Goal: Navigation & Orientation: Find specific page/section

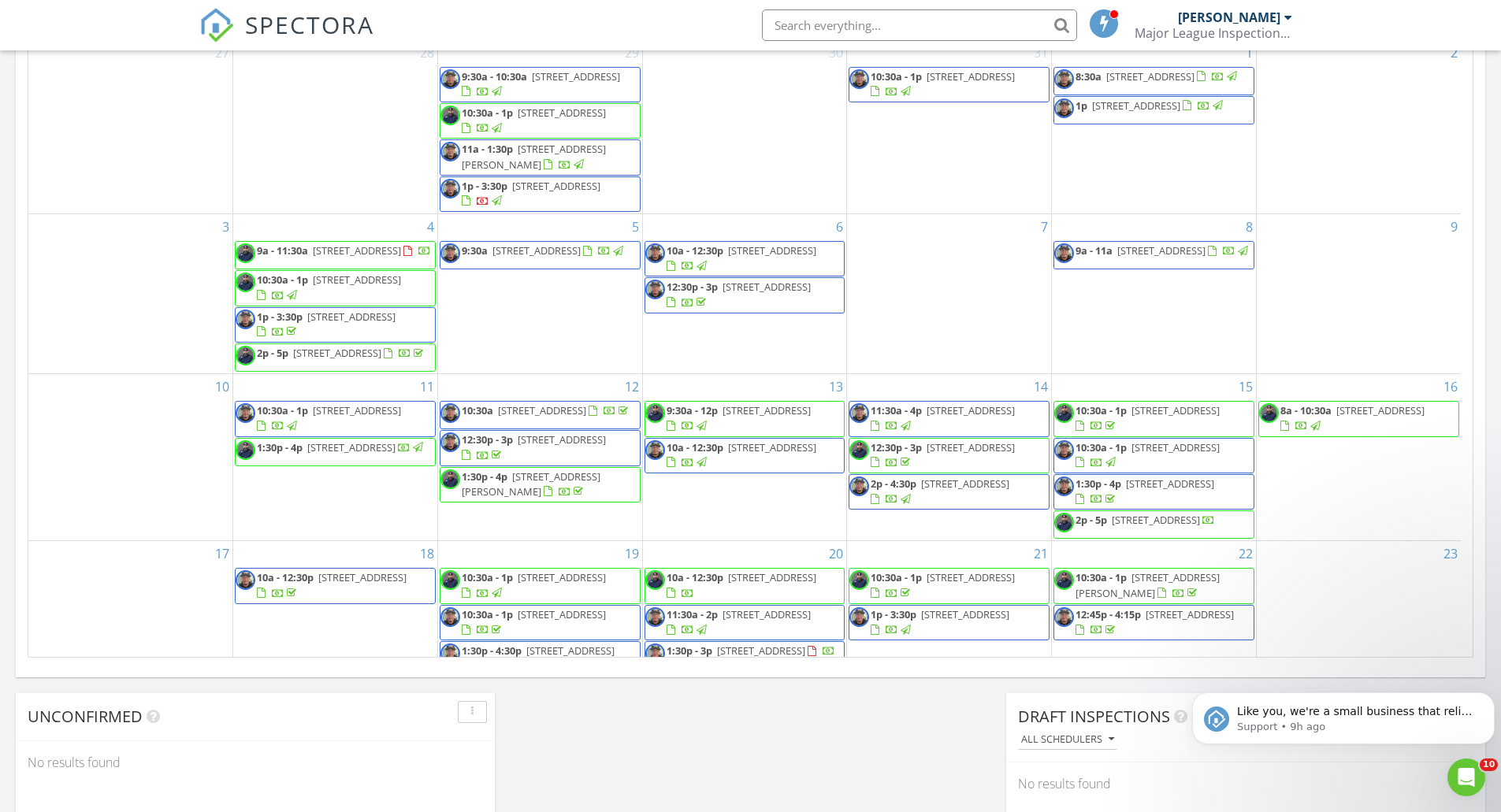
scroll to position [306, 0]
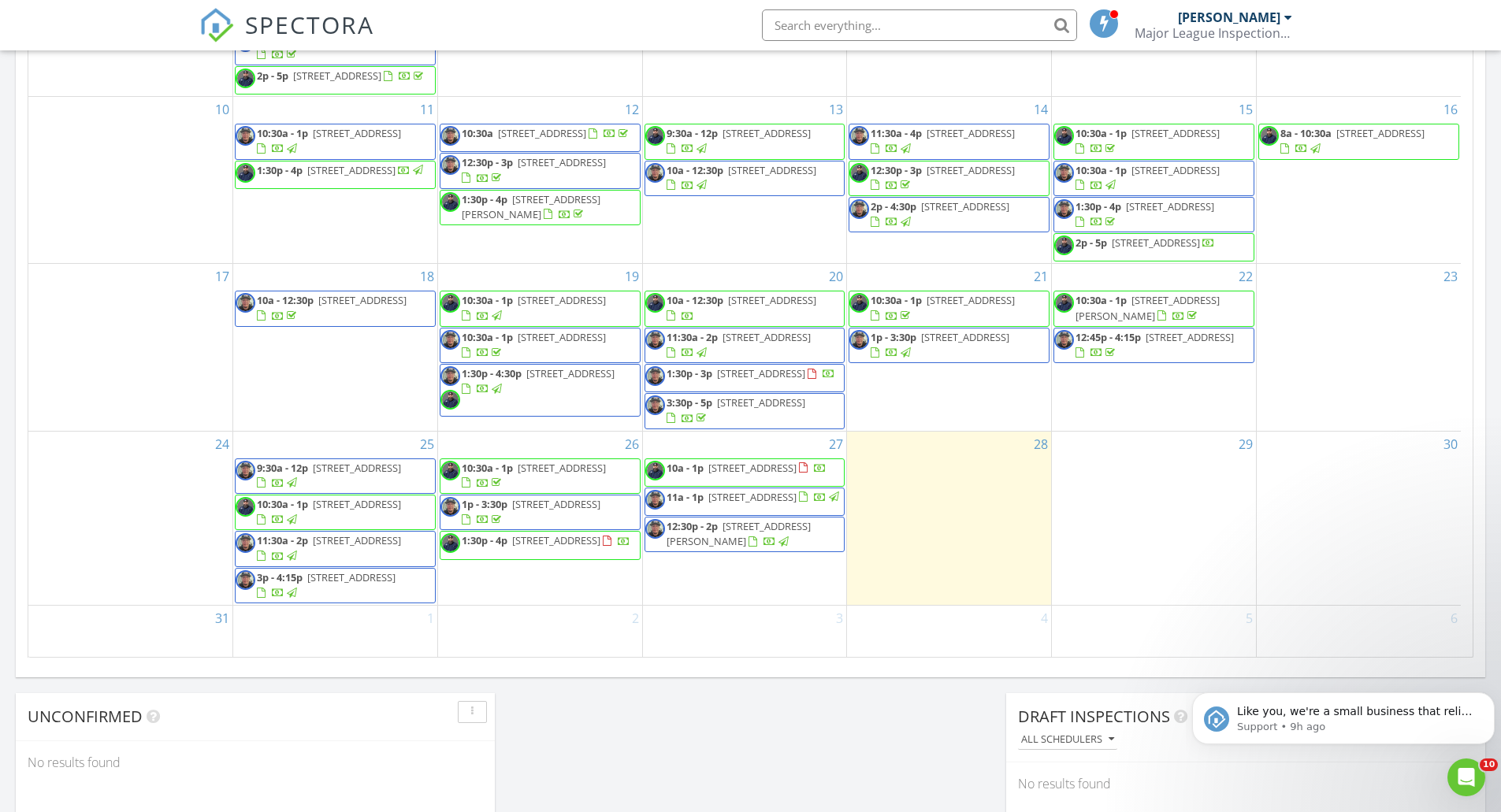
click at [553, 529] on link "1p - 3:30p 1194 Hillsboro Mile 28, Hillsboro Beach 33062" at bounding box center [540, 512] width 201 height 35
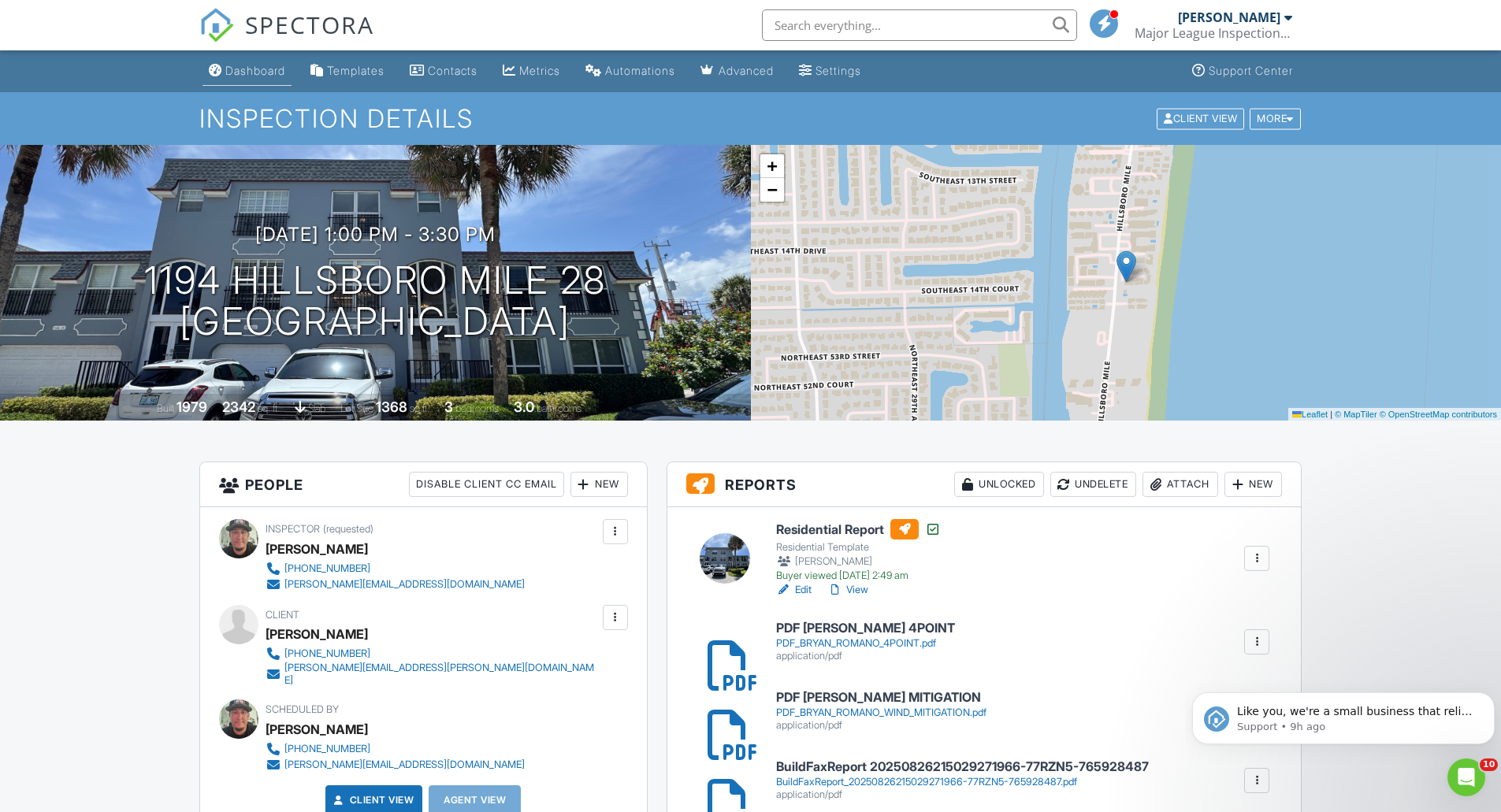
click at [245, 76] on div "Dashboard" at bounding box center [254, 71] width 59 height 14
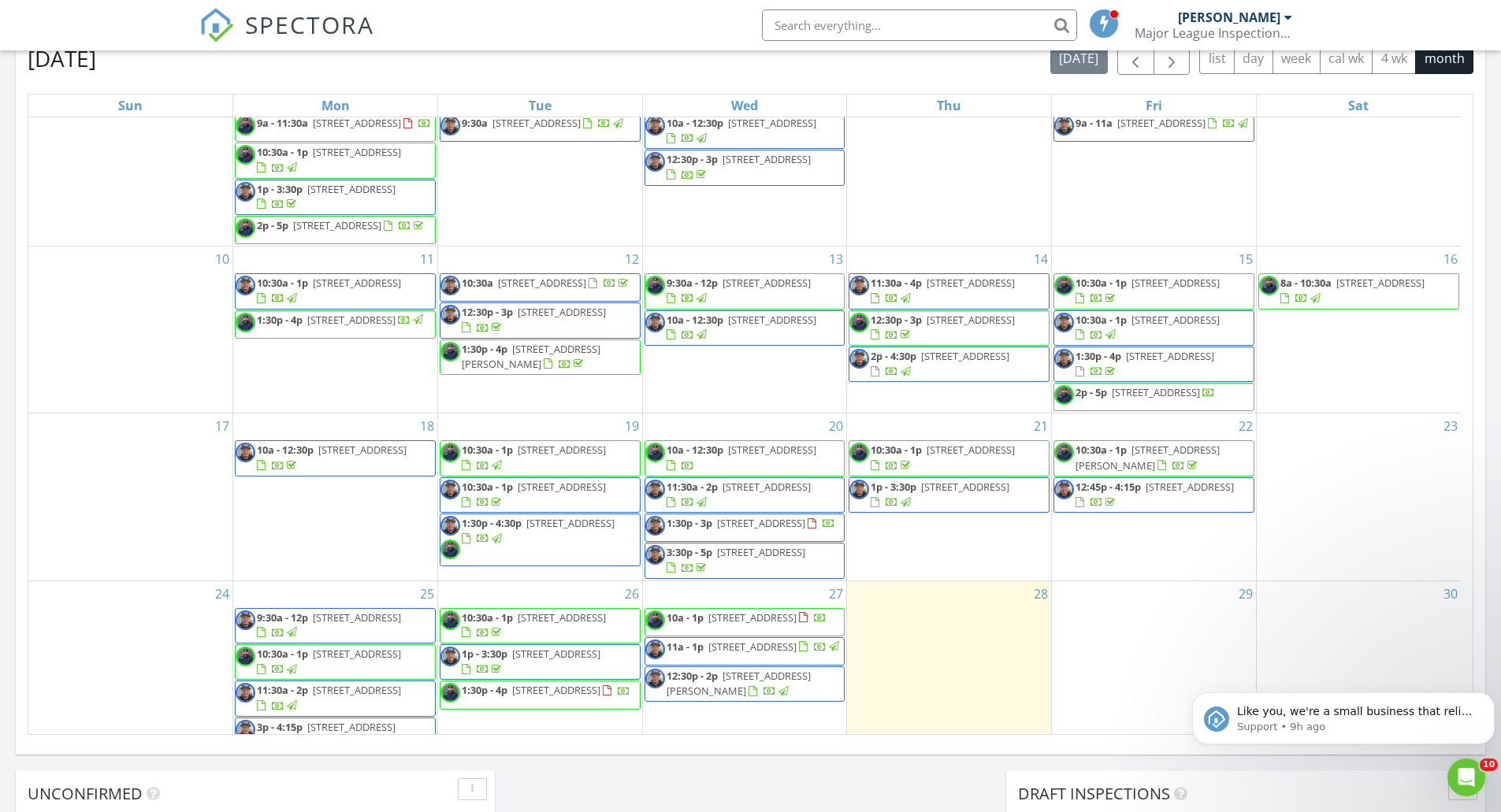
scroll to position [306, 0]
